Goal: Transaction & Acquisition: Purchase product/service

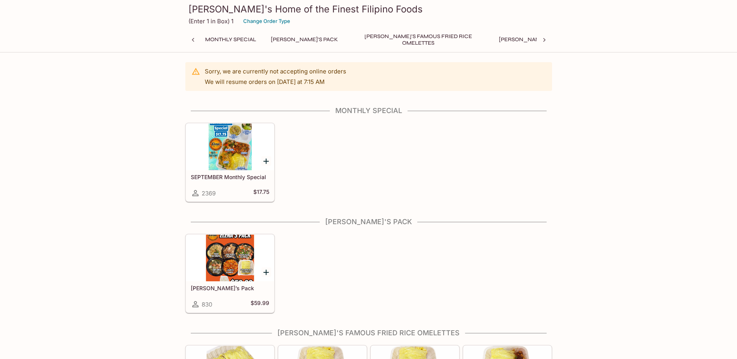
click at [250, 260] on div at bounding box center [230, 258] width 88 height 47
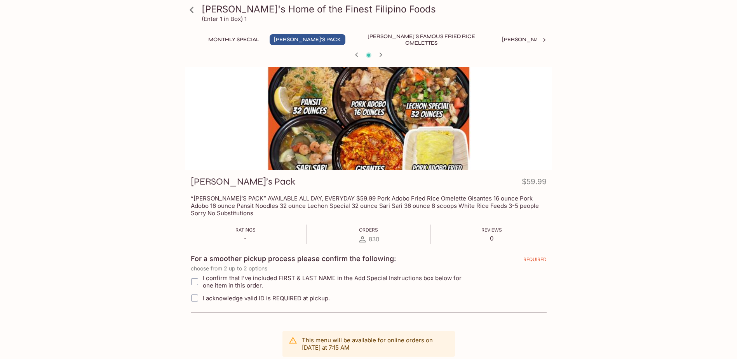
click at [240, 49] on div "Monthly Special [PERSON_NAME]'s Pack [PERSON_NAME]'s Famous Fried Rice Omelette…" at bounding box center [368, 42] width 335 height 16
click at [248, 38] on button "Monthly Special" at bounding box center [233, 39] width 59 height 11
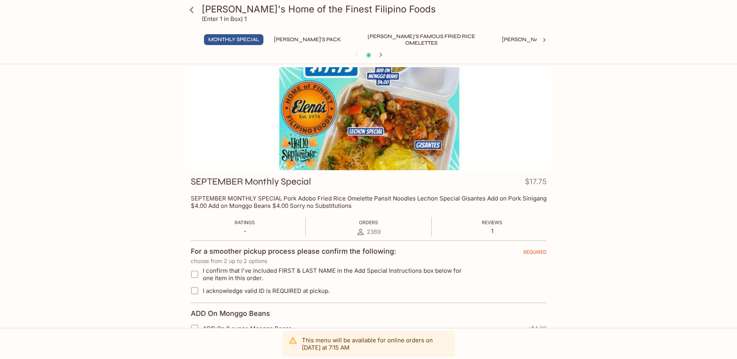
click at [389, 35] on button "[PERSON_NAME]'s Famous Fried Rice Omelettes" at bounding box center [421, 39] width 140 height 11
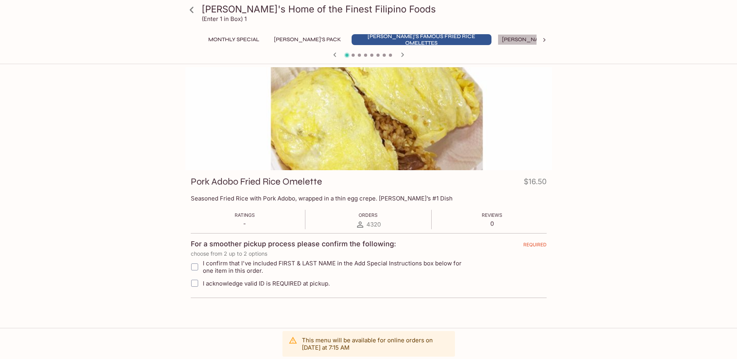
click at [497, 34] on button "[PERSON_NAME]'s Mixed Plates" at bounding box center [546, 39] width 99 height 11
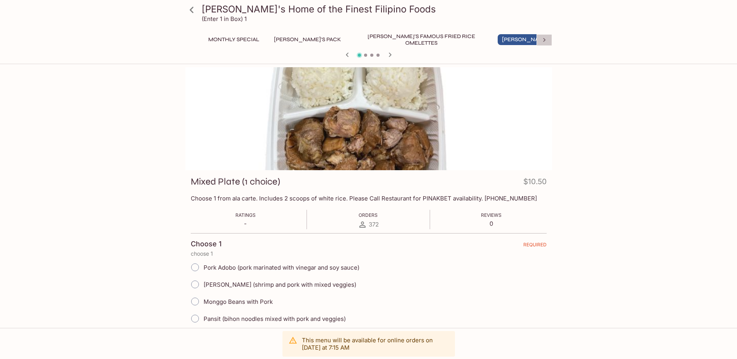
click at [544, 43] on icon at bounding box center [544, 40] width 8 height 8
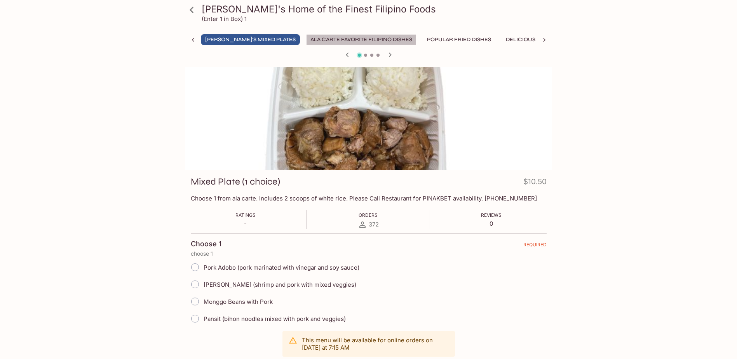
click at [306, 40] on button "Ala Carte Favorite Filipino Dishes" at bounding box center [361, 39] width 110 height 11
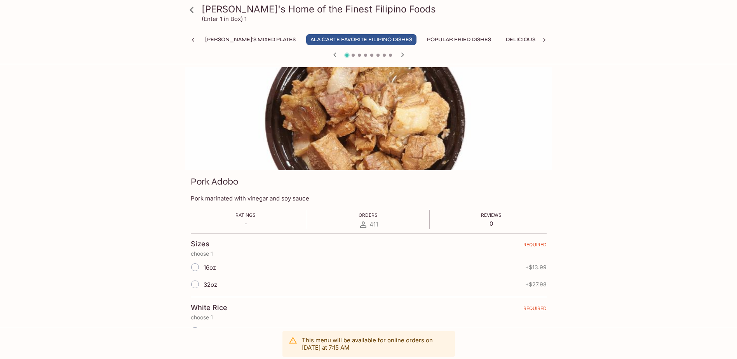
click at [403, 54] on icon "button" at bounding box center [402, 54] width 9 height 9
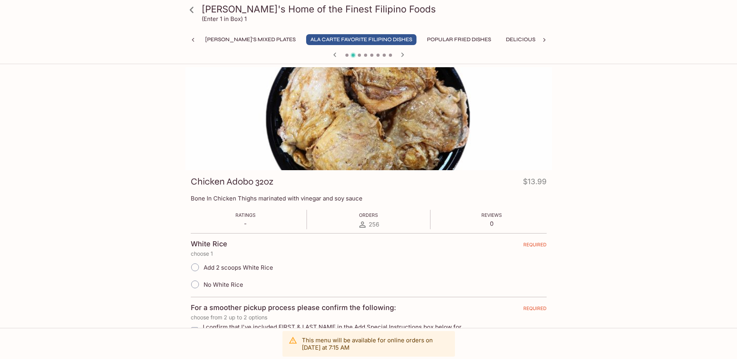
click at [403, 54] on icon "button" at bounding box center [402, 54] width 9 height 9
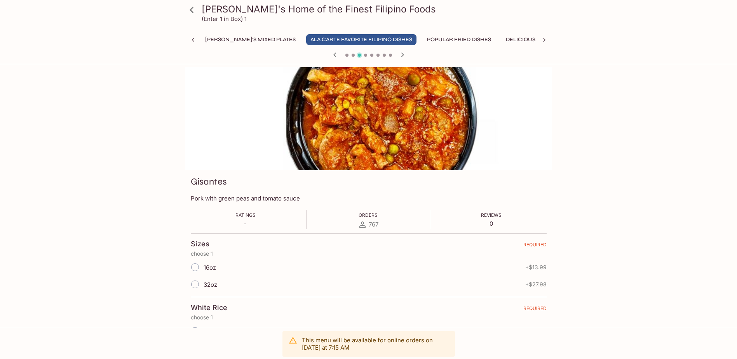
click at [403, 54] on icon "button" at bounding box center [402, 54] width 9 height 9
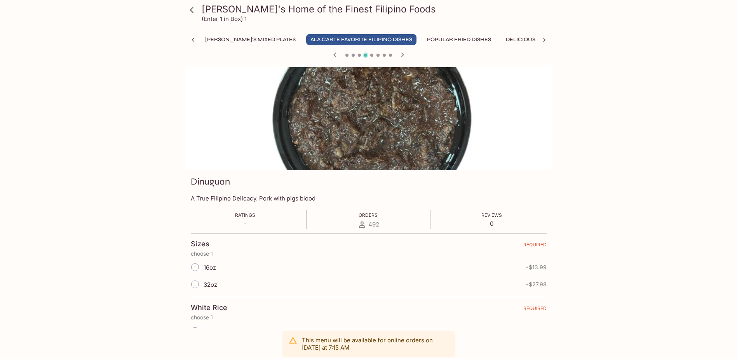
click at [403, 54] on icon "button" at bounding box center [402, 54] width 9 height 9
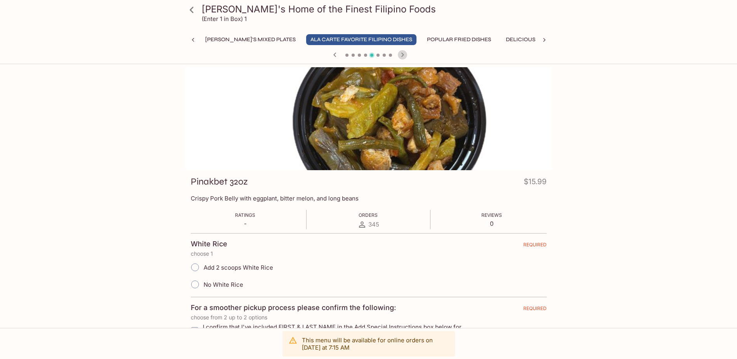
click at [403, 54] on icon "button" at bounding box center [402, 54] width 9 height 9
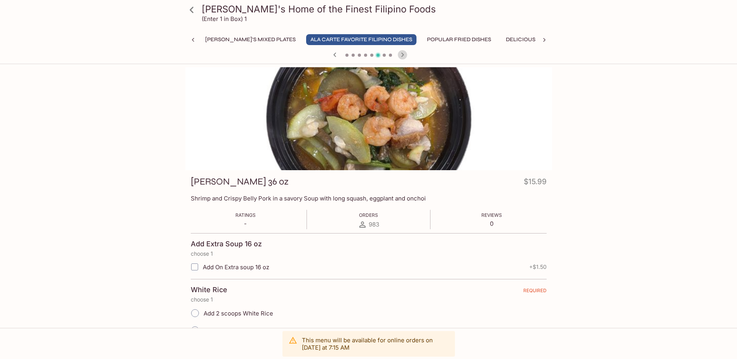
click at [403, 54] on icon "button" at bounding box center [402, 54] width 9 height 9
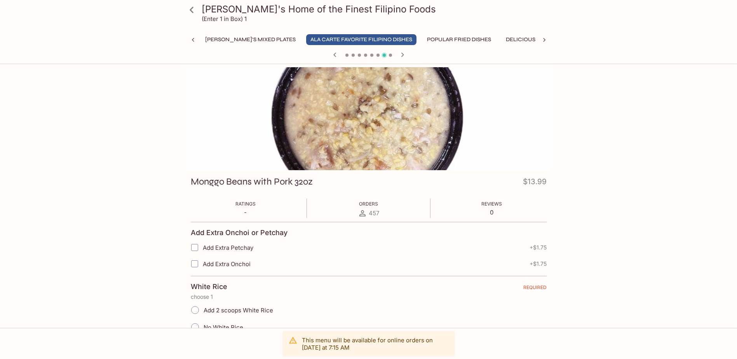
click at [403, 54] on icon "button" at bounding box center [402, 54] width 9 height 9
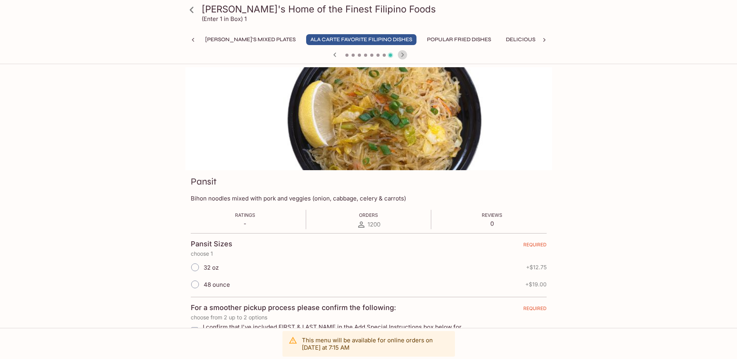
click at [403, 54] on icon "button" at bounding box center [402, 54] width 9 height 9
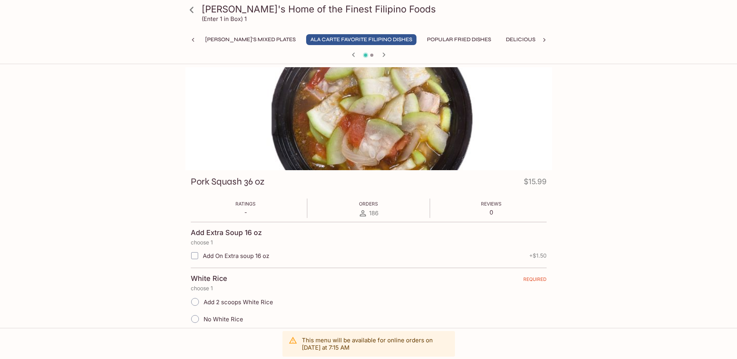
click at [403, 54] on div at bounding box center [368, 56] width 373 height 12
click at [422, 35] on button "Popular Fried Dishes" at bounding box center [458, 39] width 73 height 11
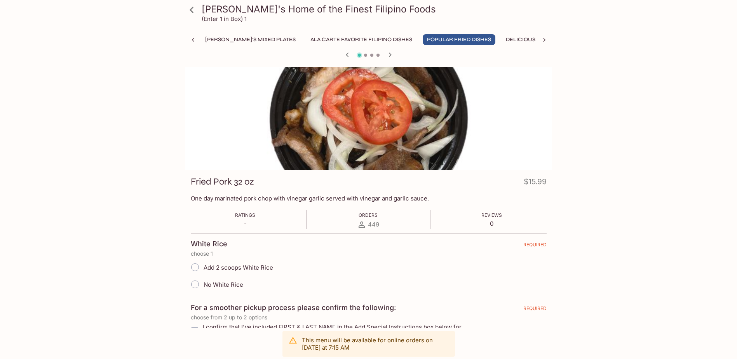
click at [387, 53] on icon "button" at bounding box center [389, 54] width 9 height 9
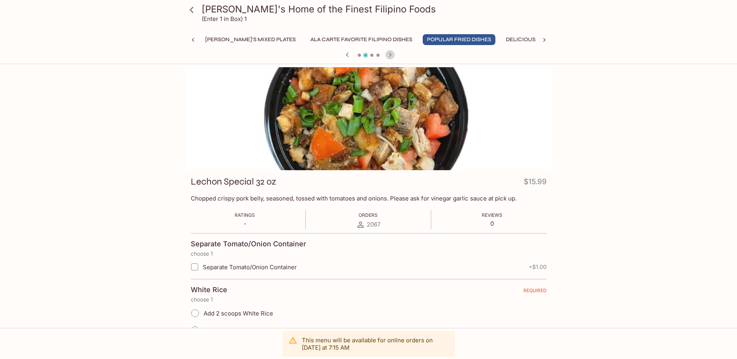
click at [387, 53] on icon "button" at bounding box center [389, 54] width 9 height 9
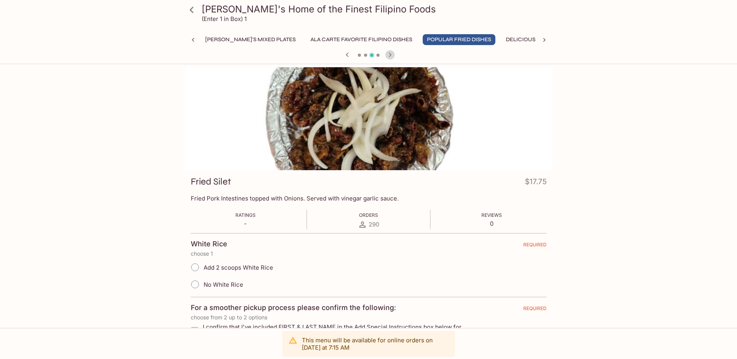
click at [387, 53] on icon "button" at bounding box center [389, 54] width 9 height 9
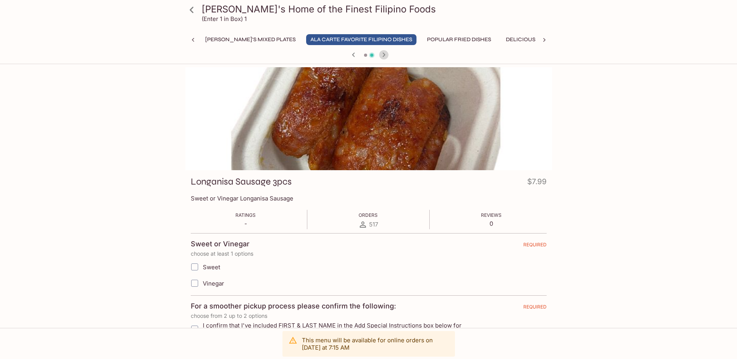
click at [387, 53] on icon "button" at bounding box center [383, 54] width 9 height 9
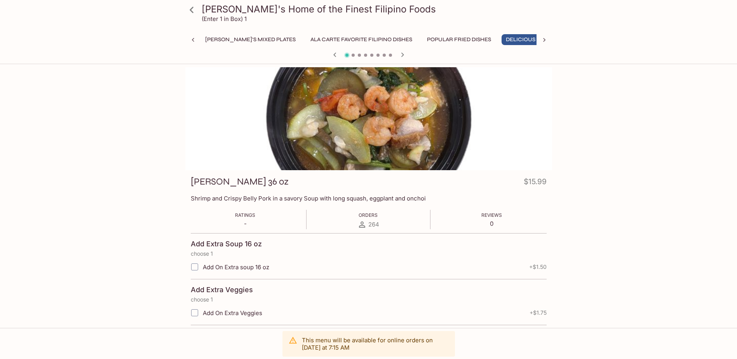
click at [387, 53] on div at bounding box center [368, 56] width 373 height 12
click at [512, 26] on div "[PERSON_NAME]'s Home of the Finest Filipino Foods (Enter 1 in Box) 1" at bounding box center [368, 15] width 373 height 31
click at [405, 56] on icon "button" at bounding box center [402, 54] width 9 height 9
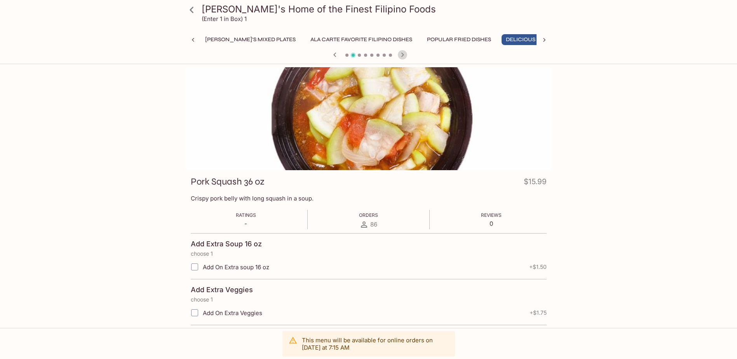
click at [405, 56] on icon "button" at bounding box center [402, 54] width 9 height 9
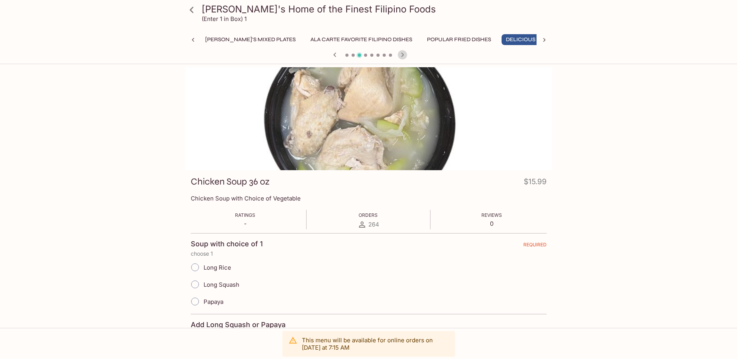
click at [405, 56] on icon "button" at bounding box center [402, 54] width 9 height 9
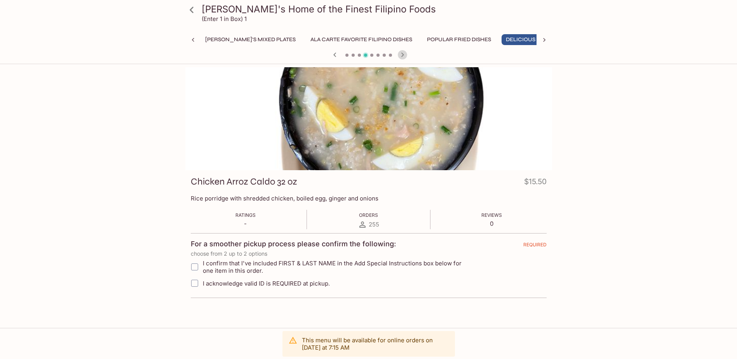
click at [405, 56] on icon "button" at bounding box center [402, 54] width 9 height 9
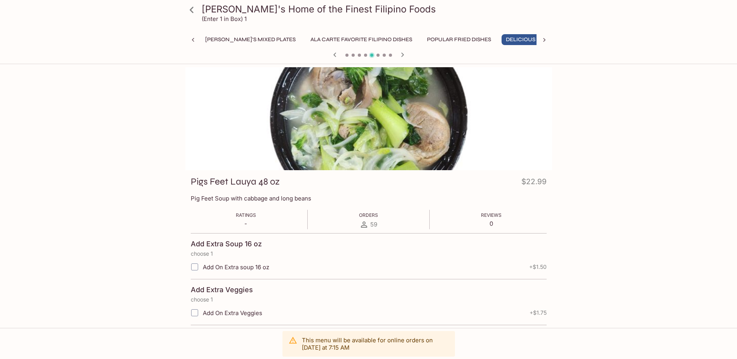
click at [405, 56] on icon "button" at bounding box center [402, 54] width 9 height 9
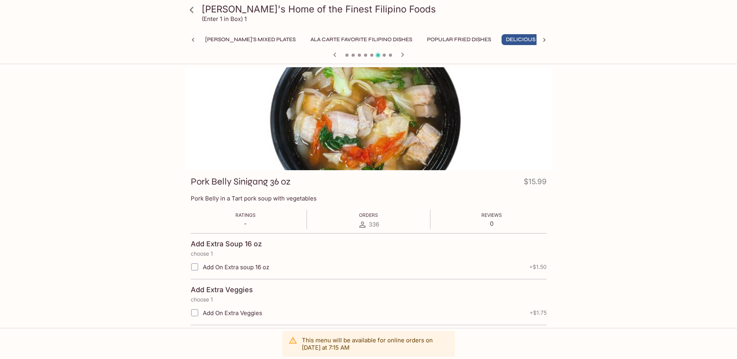
click at [405, 56] on icon "button" at bounding box center [402, 54] width 9 height 9
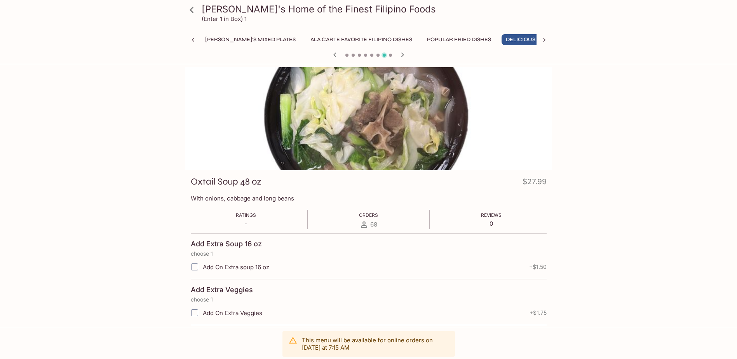
click at [405, 56] on icon "button" at bounding box center [402, 54] width 9 height 9
